Goal: Task Accomplishment & Management: Complete application form

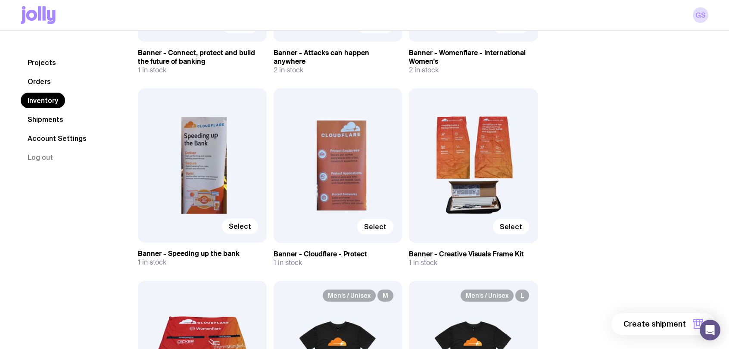
scroll to position [2971, 0]
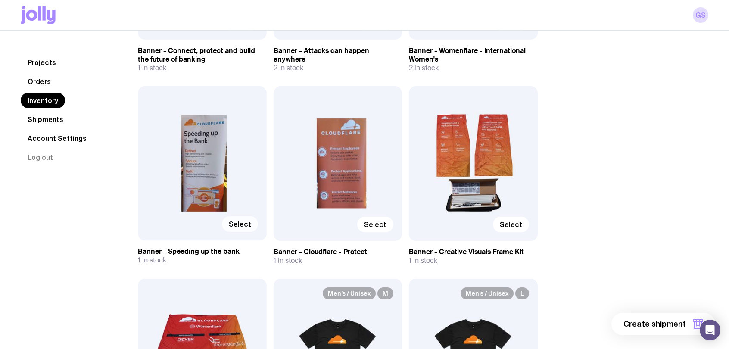
click at [235, 223] on span "Select" at bounding box center [240, 224] width 22 height 9
click at [0, 0] on input "Select" at bounding box center [0, 0] width 0 height 0
click at [682, 321] on span "1 item" at bounding box center [676, 324] width 22 height 10
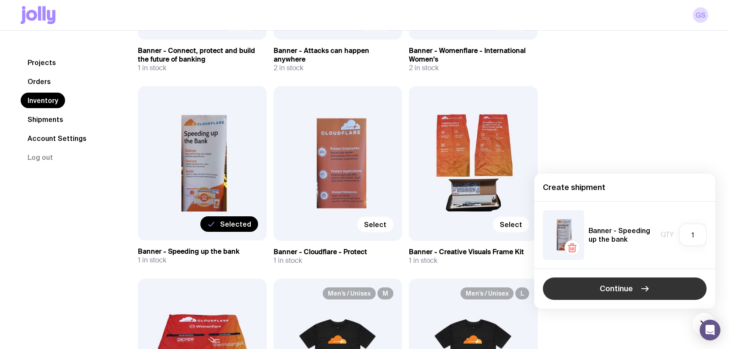
click at [636, 287] on button "Continue" at bounding box center [625, 289] width 164 height 22
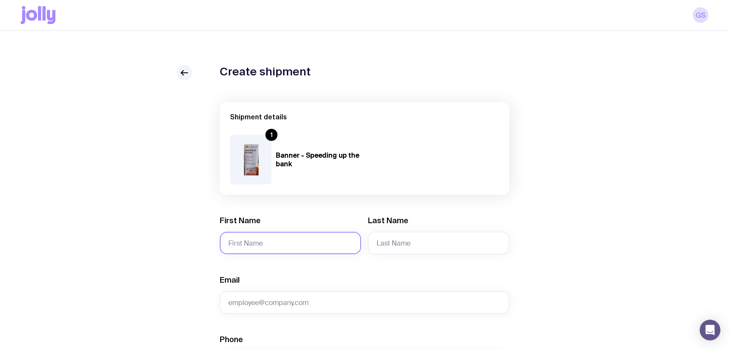
click at [282, 240] on input "First Name" at bounding box center [290, 243] width 141 height 22
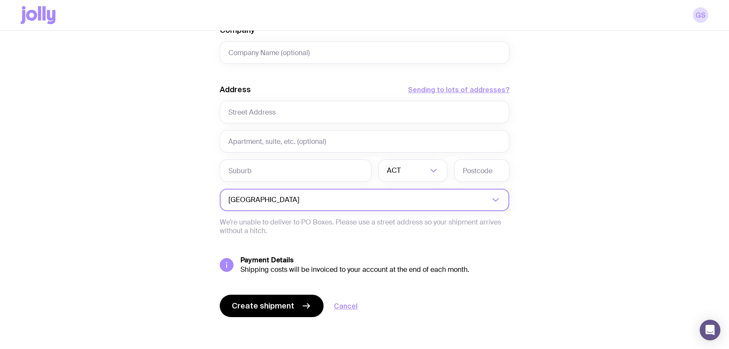
scroll to position [103, 0]
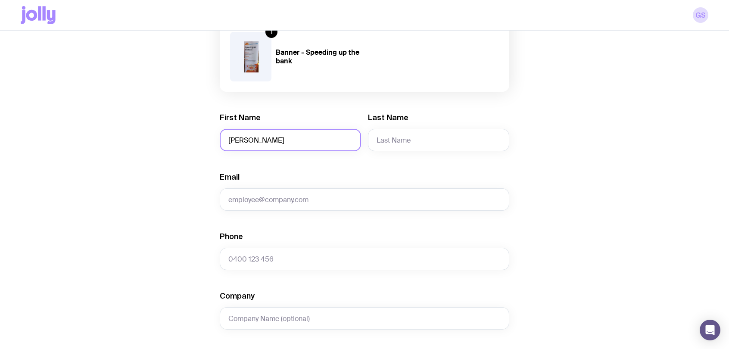
type input "[PERSON_NAME]"
type input "Lonick"
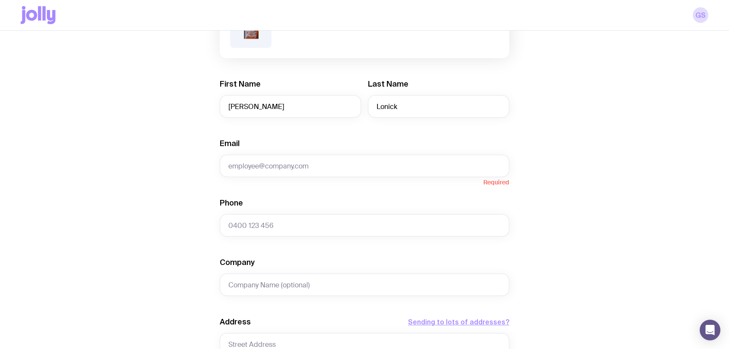
scroll to position [269, 0]
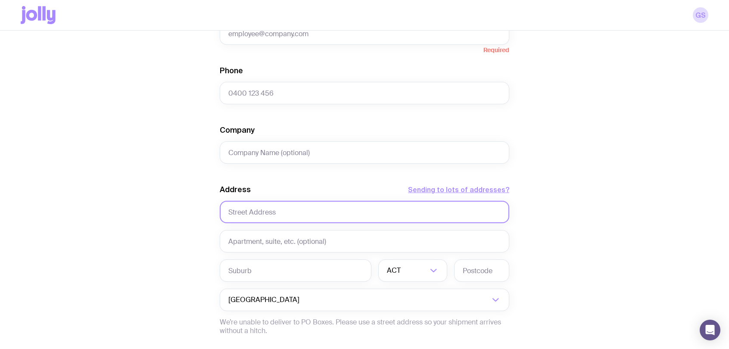
click at [297, 211] on input "text" at bounding box center [365, 212] width 290 height 22
paste input "[STREET_ADDRESS][PERSON_NAME]"
drag, startPoint x: 268, startPoint y: 213, endPoint x: 379, endPoint y: 219, distance: 110.9
click at [379, 219] on input "[STREET_ADDRESS][PERSON_NAME]" at bounding box center [365, 212] width 290 height 22
type input "[STREET_ADDRESS][PERSON_NAME]"
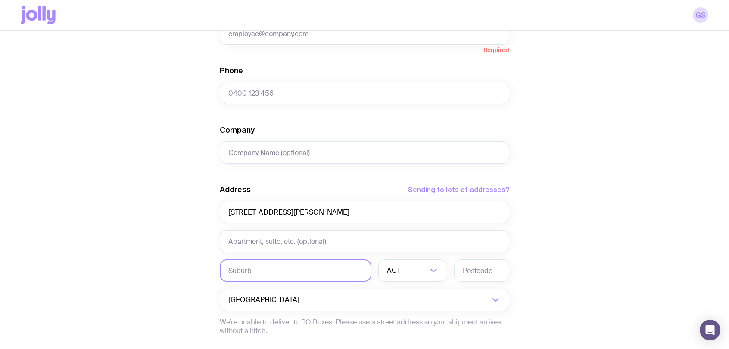
click at [282, 264] on input "text" at bounding box center [296, 271] width 152 height 22
paste input ", [GEOGRAPHIC_DATA]"
click at [232, 272] on input ", [GEOGRAPHIC_DATA]" at bounding box center [296, 271] width 152 height 22
type input "[GEOGRAPHIC_DATA]"
click at [435, 272] on icon "Search for option" at bounding box center [434, 271] width 10 height 10
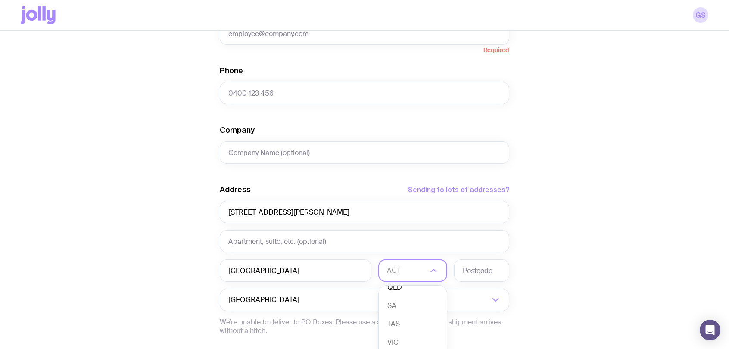
scroll to position [74, 0]
click at [396, 332] on li "VIC" at bounding box center [413, 334] width 68 height 19
click at [479, 272] on input "text" at bounding box center [481, 271] width 55 height 22
type input "3019"
drag, startPoint x: 299, startPoint y: 270, endPoint x: 260, endPoint y: 272, distance: 39.7
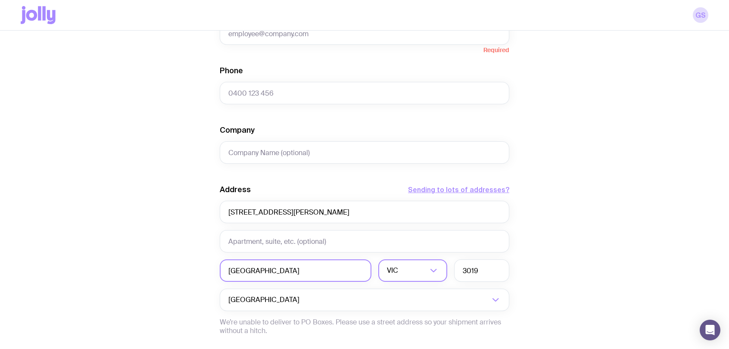
click at [260, 272] on input "[GEOGRAPHIC_DATA]" at bounding box center [296, 271] width 152 height 22
type input "Braybrook"
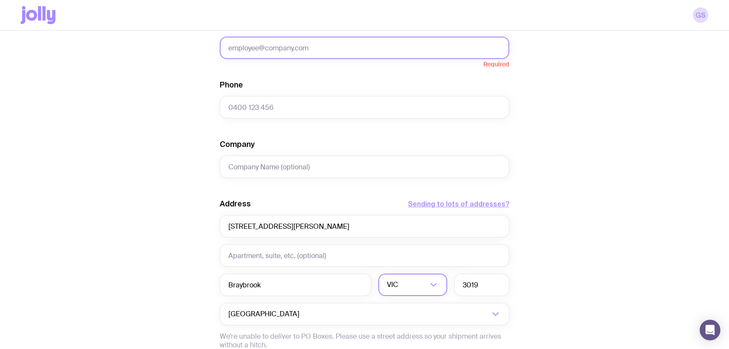
click at [281, 50] on input "Email" at bounding box center [365, 48] width 290 height 22
paste input "[EMAIL_ADDRESS][DOMAIN_NAME]"
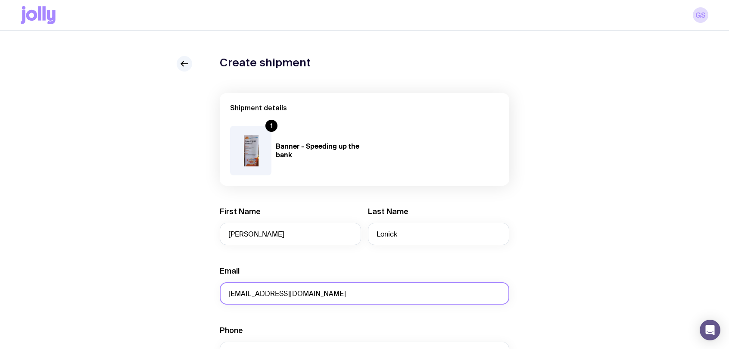
scroll to position [0, 0]
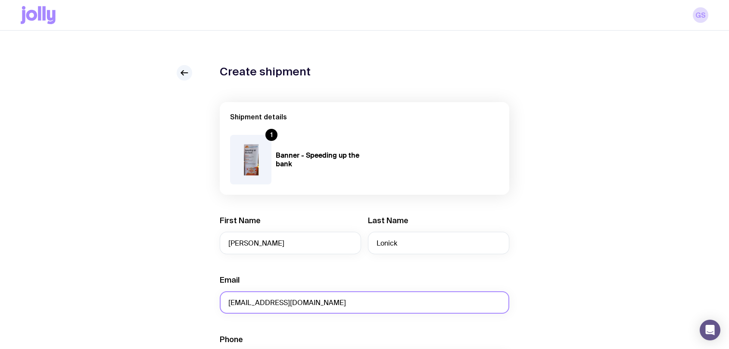
type input "[EMAIL_ADDRESS][DOMAIN_NAME]"
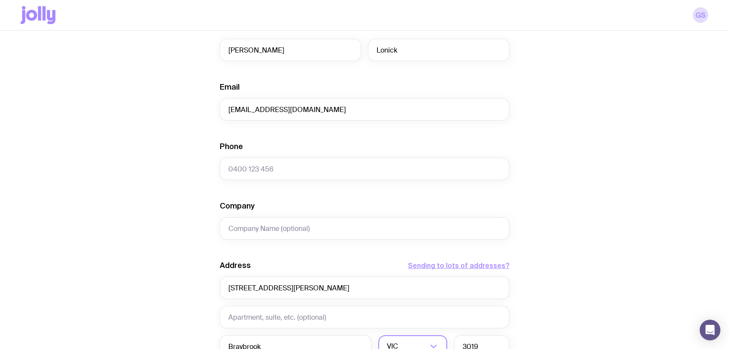
scroll to position [243, 0]
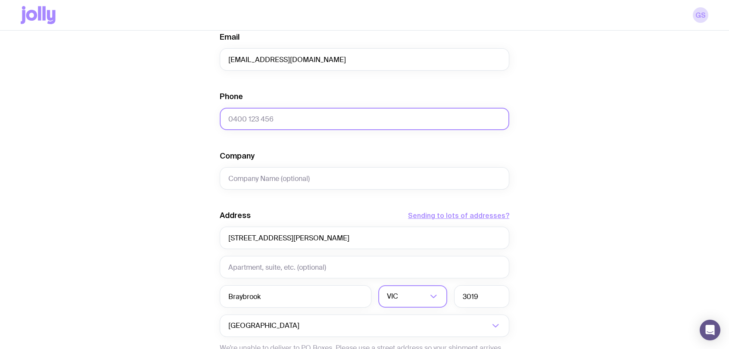
click at [254, 119] on input "Phone" at bounding box center [365, 119] width 290 height 22
paste input "0418628882"
click at [244, 118] on input "0418628882" at bounding box center [365, 119] width 290 height 22
click at [257, 119] on input "0418 628882" at bounding box center [365, 119] width 290 height 22
type input "0418 628 882"
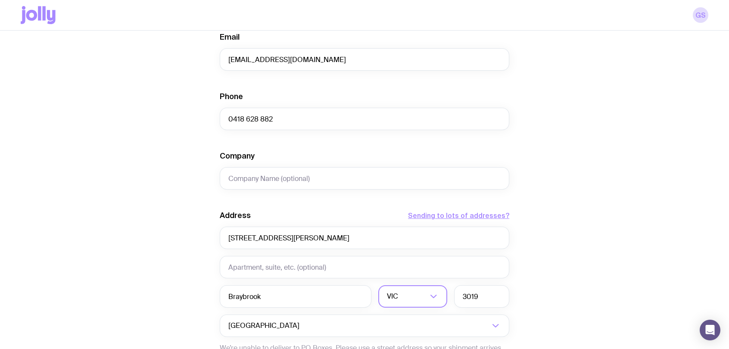
click at [186, 143] on div "Create shipment Shipment details 1 Banner - Speeding up the bank First Name [PE…" at bounding box center [365, 150] width 688 height 656
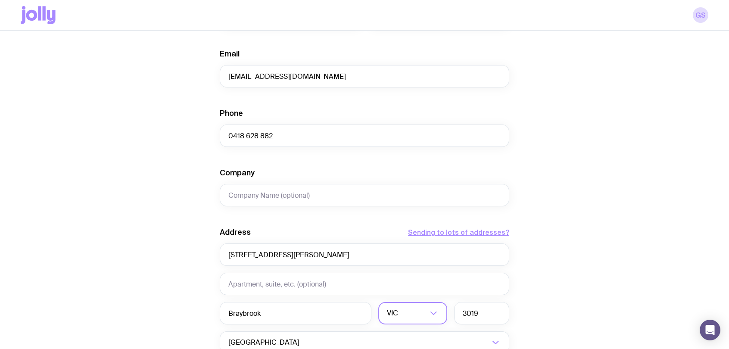
scroll to position [225, 0]
